Goal: Information Seeking & Learning: Learn about a topic

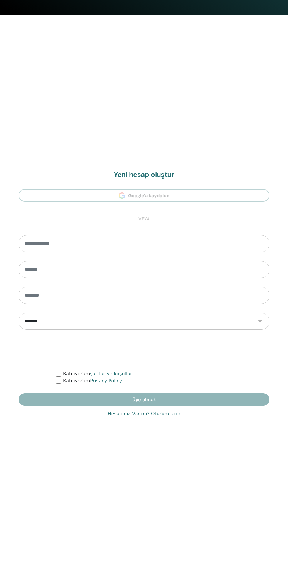
scroll to position [562, 0]
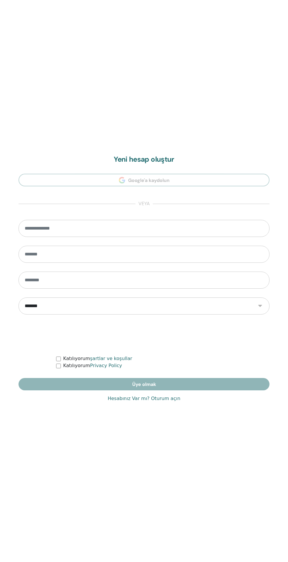
click at [137, 399] on link "Hesabınız Var mı? Oturum açın" at bounding box center [144, 398] width 73 height 7
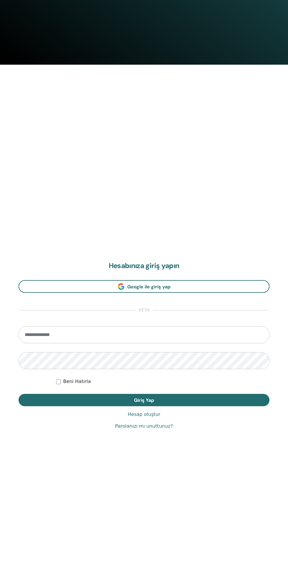
scroll to position [483, 0]
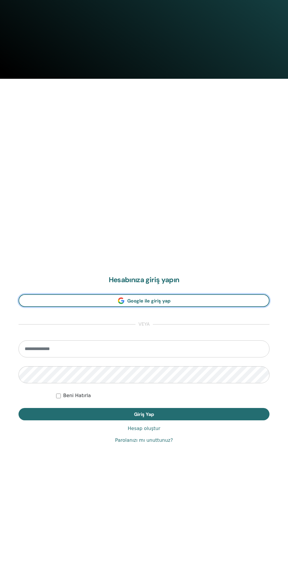
click at [52, 304] on link "Google ile giriş yap" at bounding box center [144, 300] width 251 height 13
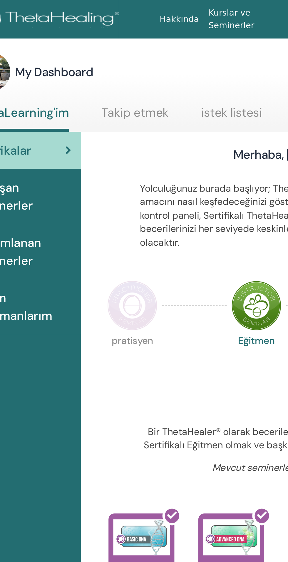
click at [110, 157] on img at bounding box center [113, 150] width 25 height 25
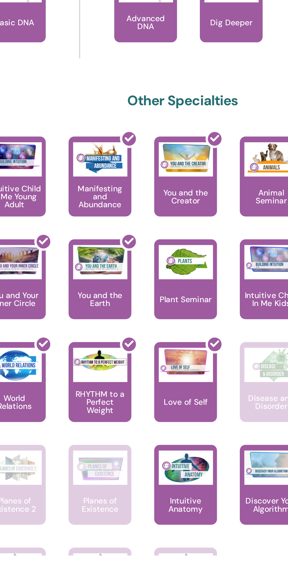
scroll to position [2, 0]
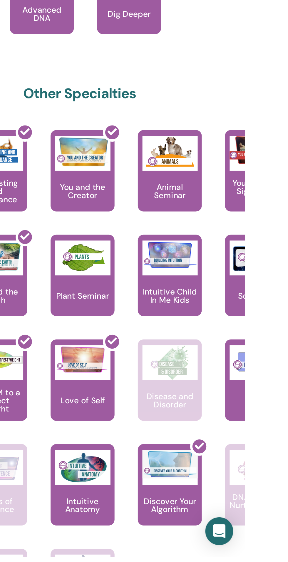
click at [249, 372] on div "Animal Seminar" at bounding box center [250, 366] width 32 height 41
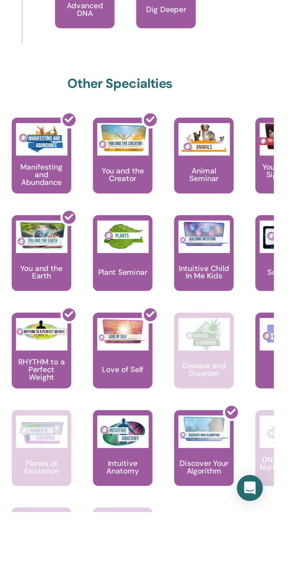
click at [209, 433] on p "Plant Seminar" at bounding box center [205, 432] width 31 height 4
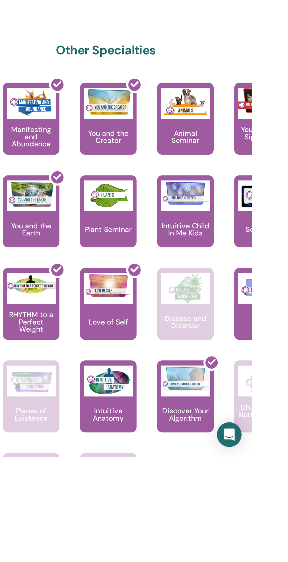
click at [249, 384] on div "Animal Seminar" at bounding box center [250, 368] width 32 height 41
click at [205, 441] on div "Plant Seminar" at bounding box center [206, 421] width 32 height 41
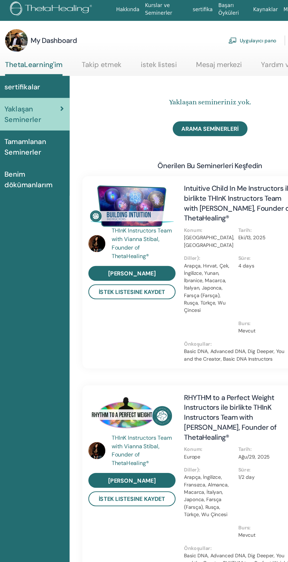
click at [63, 123] on span "Tamamlanan Seminerler" at bounding box center [58, 124] width 49 height 18
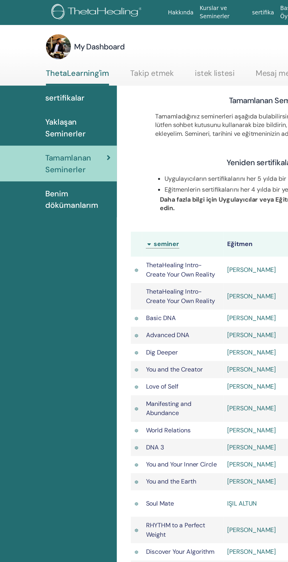
click at [61, 83] on link "Yaklaşan Seminerler" at bounding box center [44, 96] width 88 height 27
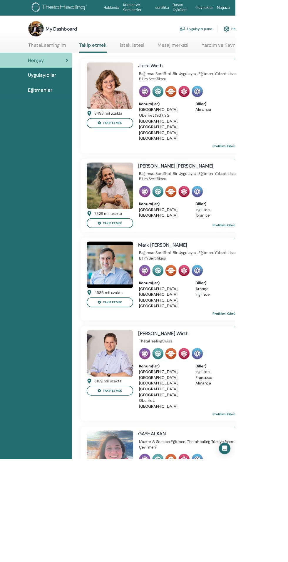
click at [71, 60] on link "ThetaLearning'im" at bounding box center [58, 57] width 46 height 11
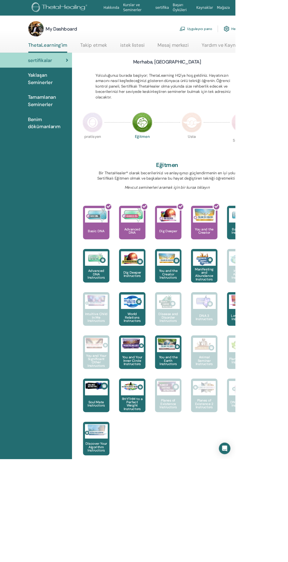
scroll to position [4, 0]
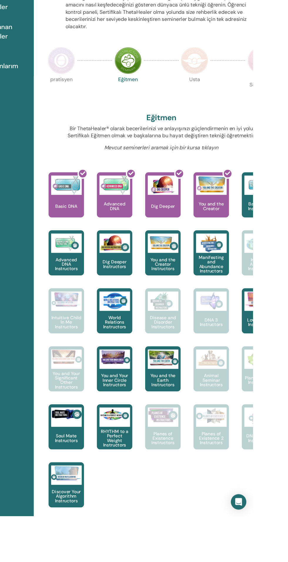
click at [107, 151] on img at bounding box center [113, 146] width 25 height 25
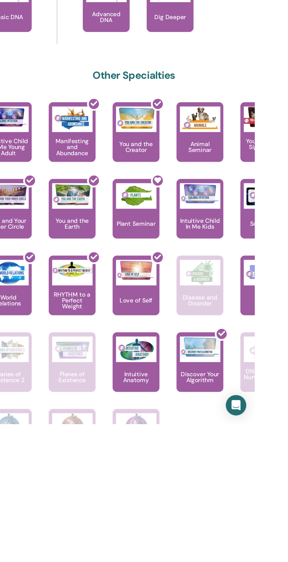
scroll to position [8, 0]
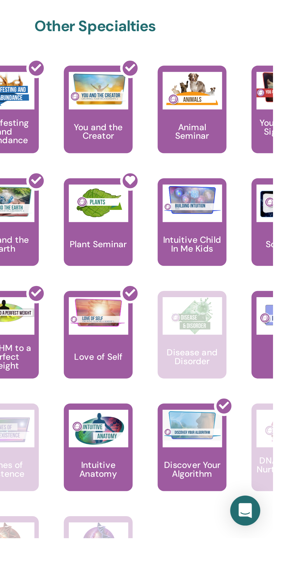
click at [252, 376] on div "Animal Seminar" at bounding box center [250, 360] width 32 height 41
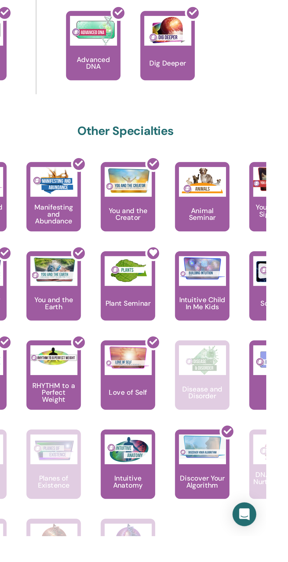
scroll to position [8, 0]
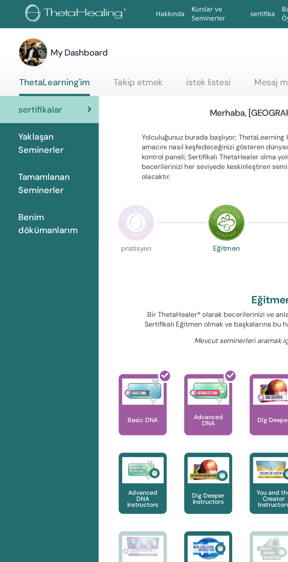
click at [109, 144] on img at bounding box center [113, 150] width 25 height 25
